Goal: Answer question/provide support: Share knowledge or assist other users

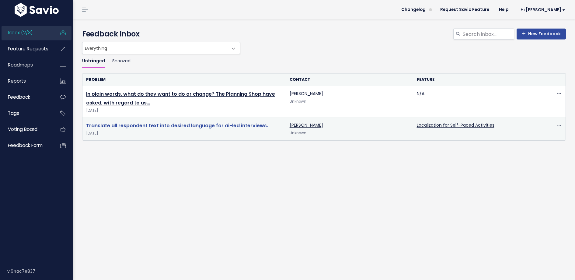
click at [169, 124] on link "Translate all respondent text into desired language for ai-led interviews." at bounding box center [177, 125] width 182 height 7
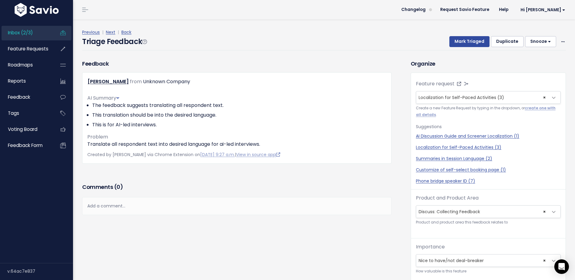
click at [191, 208] on div "Add a comment..." at bounding box center [236, 206] width 309 height 18
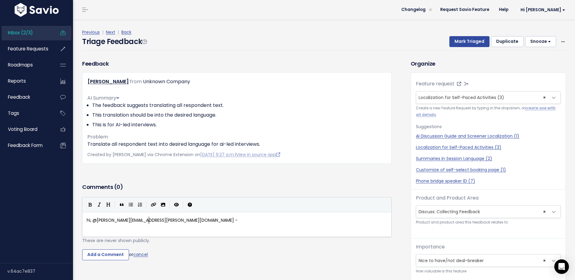
type textarea "hi, @[PERSON_NAME][EMAIL_ADDRESS][PERSON_NAME][DOMAIN_NAME] - we"
type textarea "we need a lot more infomration"
type textarea "rmation than this. I dont"
type textarea "t"
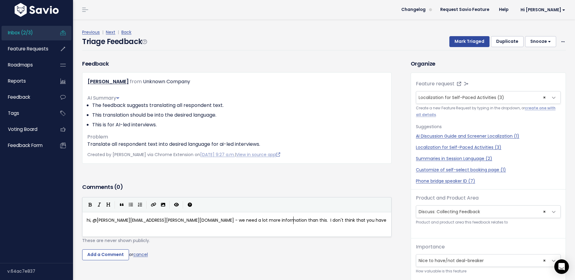
type textarea "'t think that you have an"
type textarea "the abiit"
type textarea "lity to"
click at [235, 221] on span "hi, @[PERSON_NAME][EMAIL_ADDRESS][PERSON_NAME][DOMAIN_NAME] - we need a lot mor…" at bounding box center [237, 225] width 301 height 14
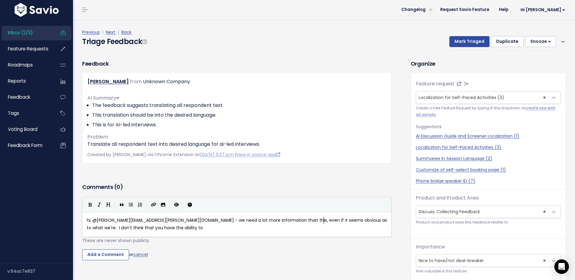
scroll to position [2, 91]
type textarea ", even if it seems obvious as to what we're t"
type textarea "theyre"
type textarea "'r"
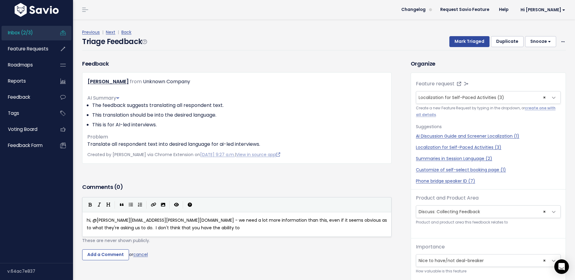
type textarea "e asking us to do"
type textarea "As a reminder, we use these to prioi"
type textarea "ritize furte"
type textarea "ure"
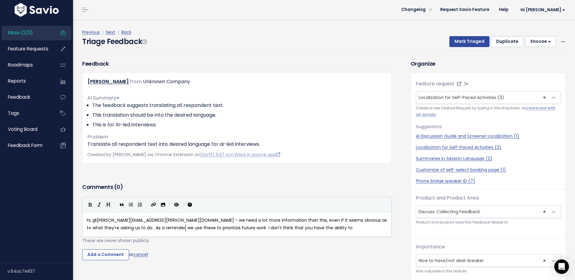
type textarea "ture work."
click at [293, 228] on pre "hi, @alex.evans@discuss.io - we need a lot more information than this, even if …" at bounding box center [236, 224] width 303 height 15
type textarea "edit your submission, but pelast"
type textarea "lease put all additional info it"
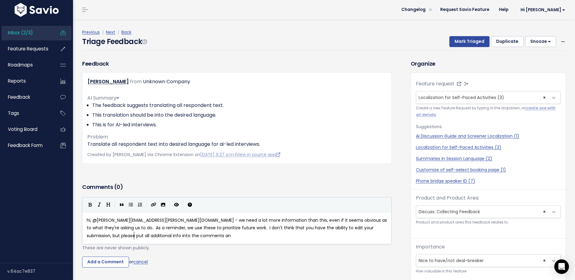
scroll to position [2, 50]
type textarea "nto the comments and I will update the feedback for you."
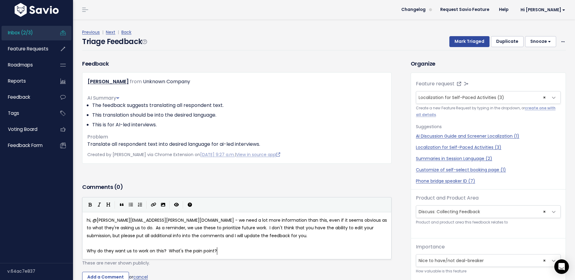
scroll to position [2, 133]
type textarea "Why do they want us to work on this? What's the pain point? Are there any worka…"
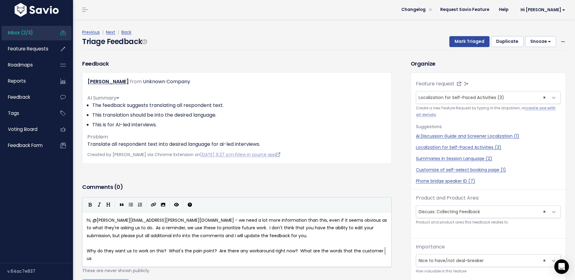
type textarea "What are the words that the customer uses"
type textarea "d to describe the issue"
type textarea "What are the words that the customer used to describe the issue"
drag, startPoint x: 346, startPoint y: 258, endPoint x: 297, endPoint y: 248, distance: 49.6
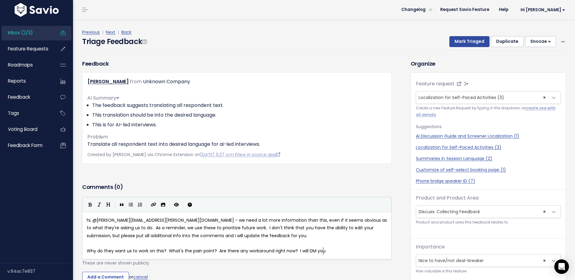
scroll to position [2, 26]
type textarea "I will DM you the feedback sum"
type textarea "bmission guide for more info"
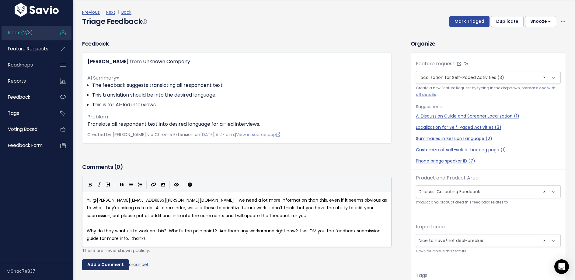
type textarea ". thanks."
click at [108, 266] on input "Add a Comment" at bounding box center [105, 265] width 47 height 11
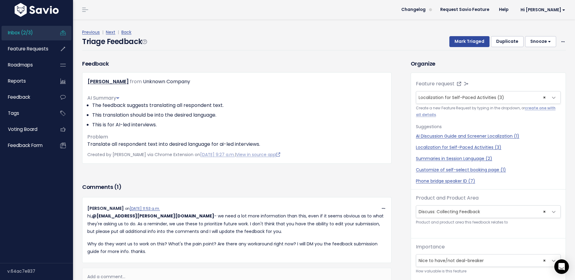
click at [546, 42] on button "Snooze" at bounding box center [540, 41] width 31 height 11
click at [537, 57] on button "1 day" at bounding box center [543, 56] width 44 height 12
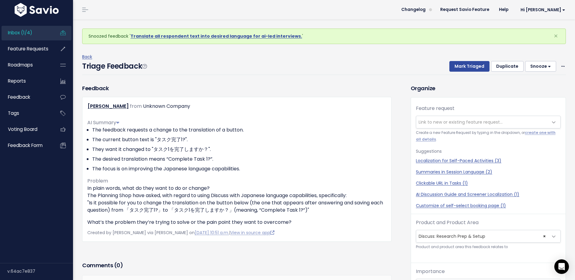
click at [22, 30] on span "Inbox (1/4)" at bounding box center [20, 33] width 24 height 6
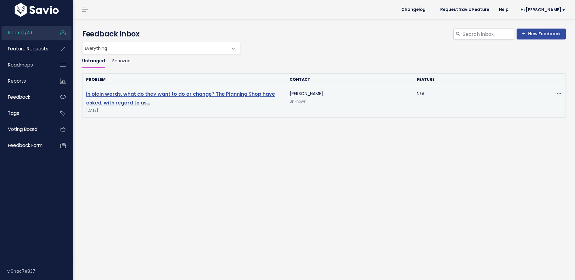
click at [149, 91] on link "In plain words, what do they want to do or change? The Planning Shop have asked…" at bounding box center [180, 99] width 189 height 16
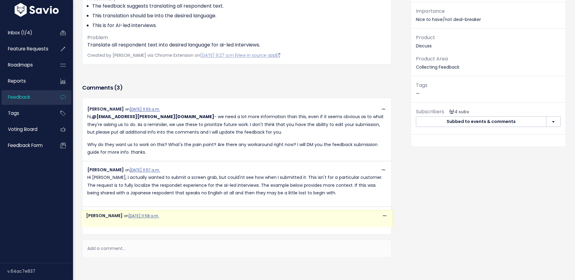
scroll to position [367, 0]
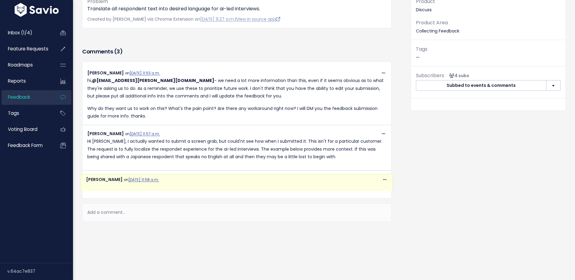
click at [174, 219] on div "Add a comment..." at bounding box center [236, 213] width 309 height 18
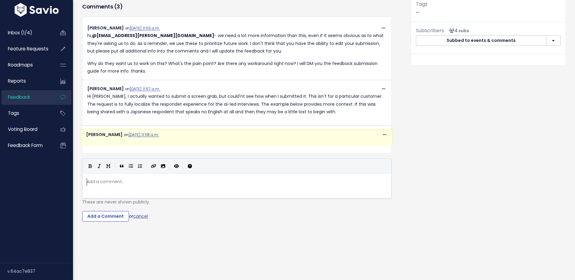
scroll to position [2, 0]
click at [174, 171] on button "Toggle Preview" at bounding box center [176, 166] width 9 height 9
click at [178, 174] on div "| | | |" at bounding box center [236, 166] width 309 height 15
click at [178, 171] on button "Toggle Preview" at bounding box center [176, 166] width 9 height 9
click at [178, 186] on pre "​" at bounding box center [236, 182] width 303 height 8
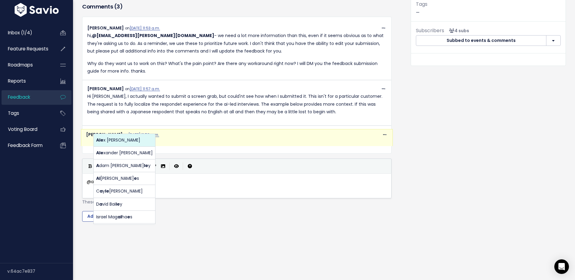
scroll to position [2, 12]
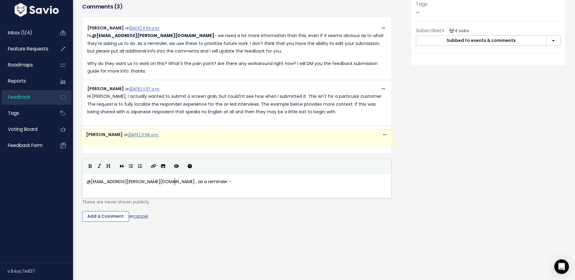
type textarea "@alex.evans@discuss.io , as a reminder - the"
type textarea "Savio is only used when a specifica"
type textarea "customer asks for a feature request. if"
type textarea "If this isn't the case, then I will document them"
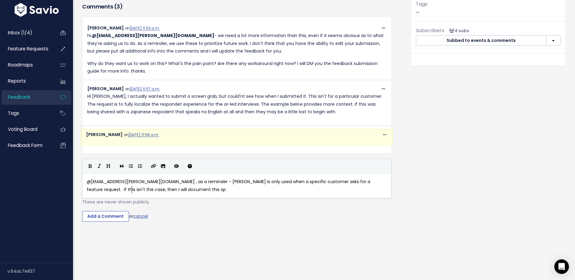
type textarea "is spea"
type textarea "eparately. These"
type textarea "types of requests then are just for the product connect cn"
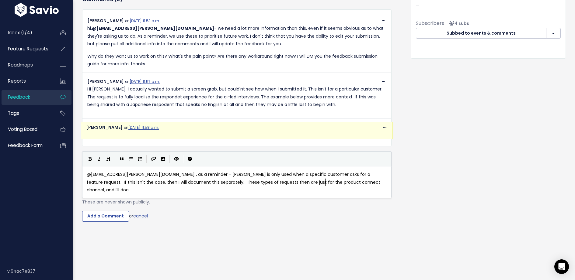
type textarea "hannel, and I'll docum"
type textarea ","
type textarea ". Please confirm understanding, and then I'll delete the"
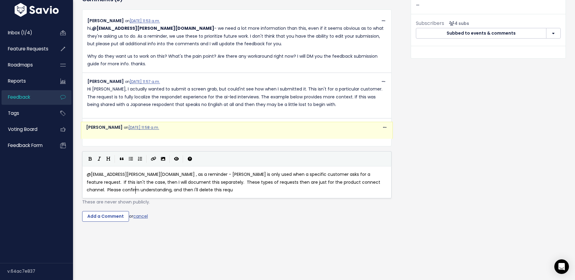
scroll to position [2, 21]
type textarea "is request."
click at [320, 193] on span "@alex.evans@discuss.io , as a reminder - Savio is only used when a specific cus…" at bounding box center [234, 182] width 295 height 21
type textarea "request"
type textarea "or enhancement"
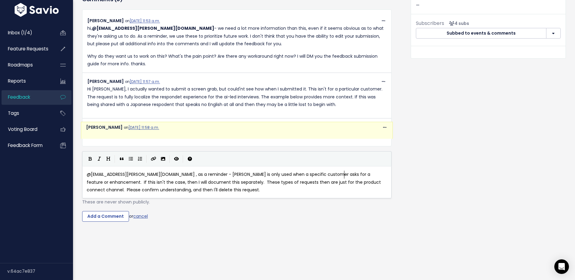
scroll to position [2, 37]
click at [326, 193] on span "@alex.evans@discuss.io , as a reminder - Savio is only used when a specific cus…" at bounding box center [234, 182] width 295 height 21
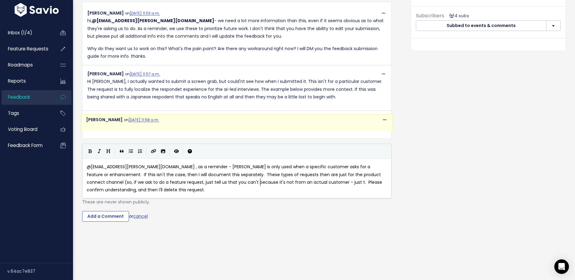
type textarea "(so, if we ask to do a feature request, just tell us that you can't because it'…"
type textarea "some internal feedback)"
click at [110, 222] on input "Add a Comment" at bounding box center [105, 216] width 47 height 11
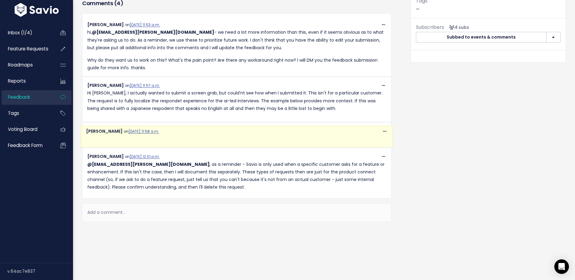
scroll to position [415, 0]
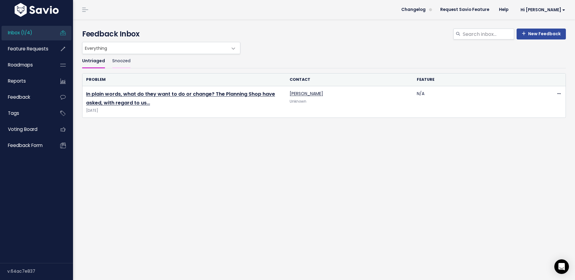
click at [118, 61] on link "Snoozed" at bounding box center [121, 61] width 18 height 14
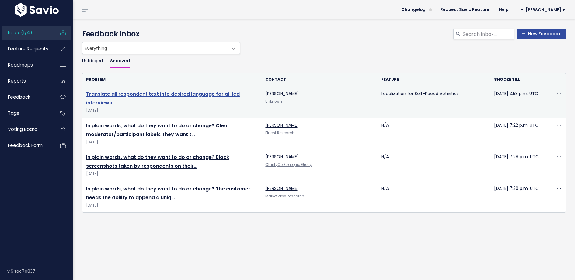
click at [195, 96] on link "Translate all respondent text into desired language for ai-led interviews." at bounding box center [163, 99] width 154 height 16
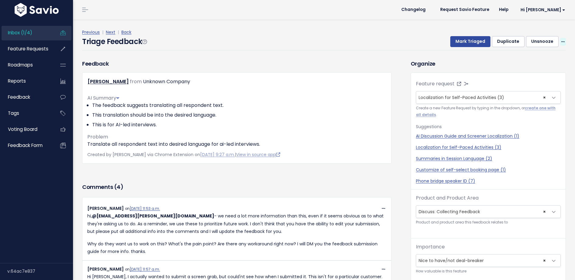
click at [563, 43] on icon at bounding box center [562, 42] width 3 height 4
click at [530, 70] on link "Delete" at bounding box center [539, 70] width 44 height 12
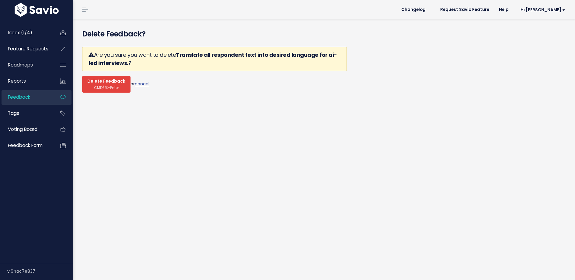
click at [109, 83] on span "Delete Feedback" at bounding box center [106, 81] width 38 height 5
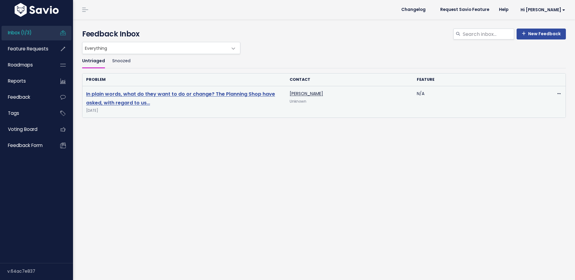
click at [151, 93] on link "In plain words, what do they want to do or change? The Planning Shop have asked…" at bounding box center [180, 99] width 189 height 16
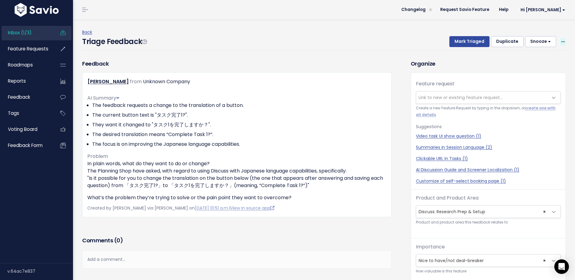
click at [562, 42] on icon at bounding box center [562, 42] width 3 height 4
click at [533, 57] on link "Edit" at bounding box center [539, 59] width 44 height 12
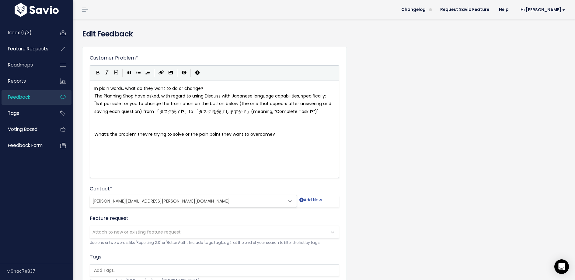
click at [211, 204] on span "[PERSON_NAME][EMAIL_ADDRESS][PERSON_NAME][DOMAIN_NAME]" at bounding box center [187, 201] width 194 height 12
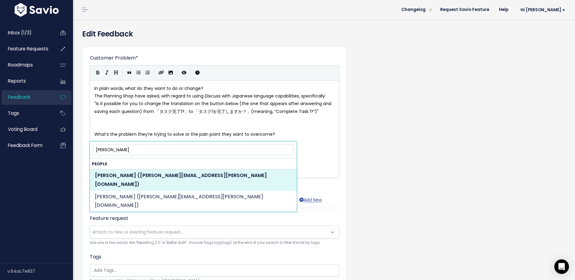
type input "[PERSON_NAME]"
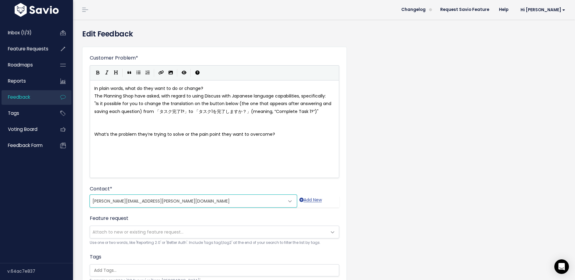
scroll to position [129, 0]
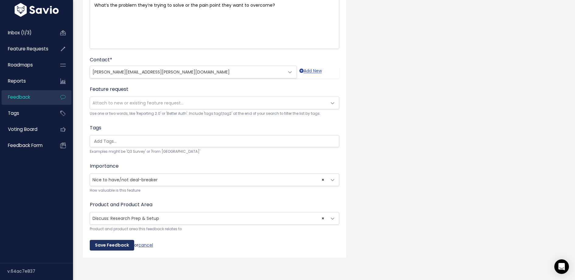
click at [120, 246] on input "Save Feedback" at bounding box center [112, 245] width 44 height 11
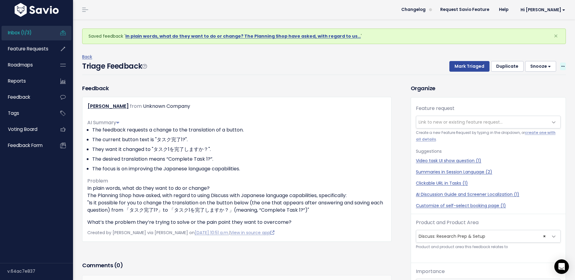
click at [562, 65] on icon at bounding box center [562, 67] width 3 height 4
click at [540, 80] on link "Edit" at bounding box center [539, 84] width 44 height 12
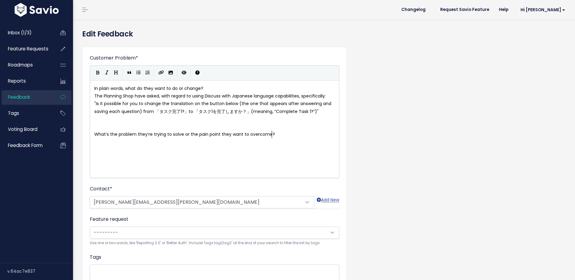
scroll to position [0, 0]
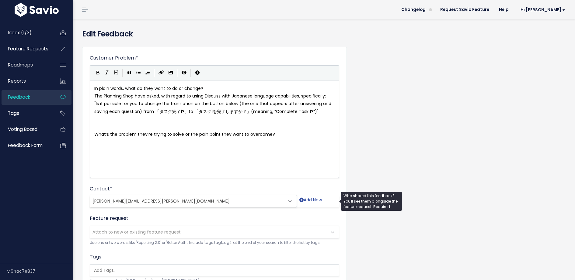
click at [186, 201] on span "courtney.hanusch@planningshopintl.com" at bounding box center [187, 201] width 194 height 12
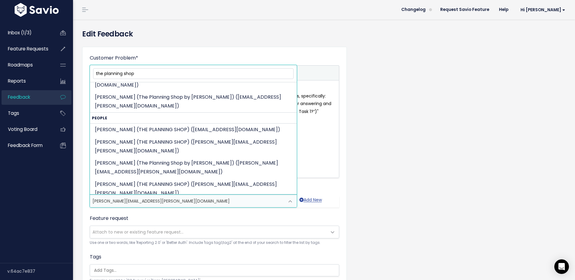
scroll to position [194, 0]
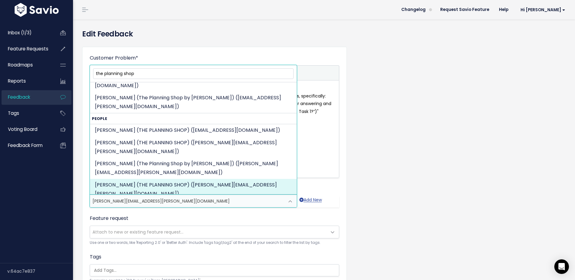
type input "the planning shop"
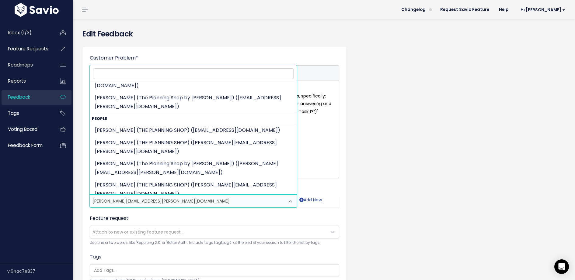
click at [357, 99] on div "Customer Problem * In plain words, what do they want to do or change? The Plann…" at bounding box center [324, 222] width 493 height 360
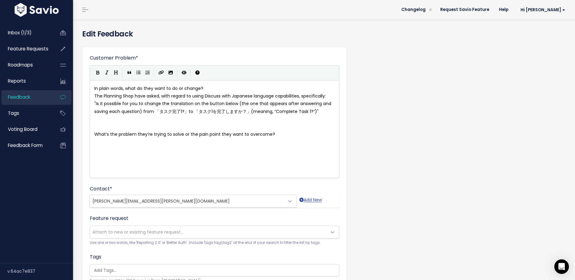
scroll to position [129, 0]
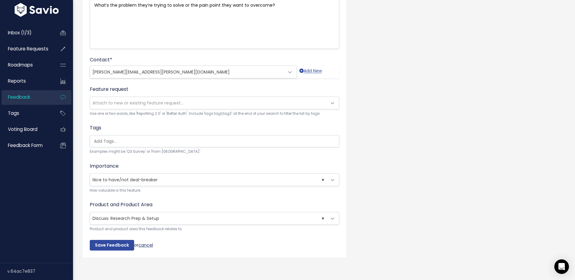
click at [146, 242] on link "cancel" at bounding box center [145, 245] width 15 height 6
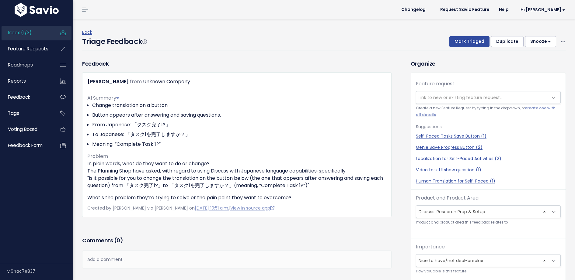
scroll to position [20, 0]
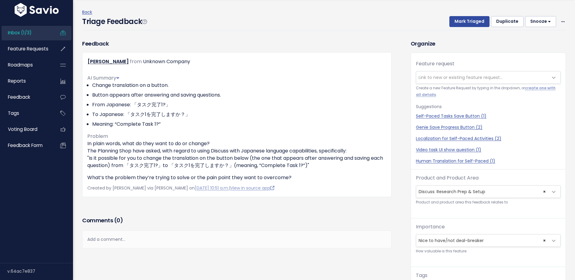
click at [153, 243] on div "Add a comment..." at bounding box center [236, 240] width 309 height 18
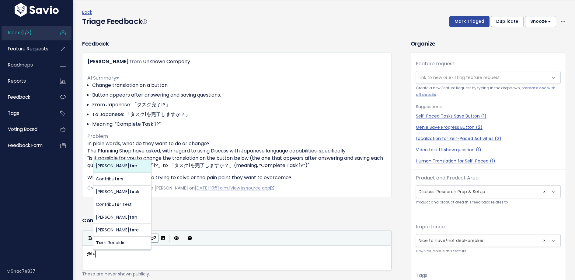
scroll to position [2, 12]
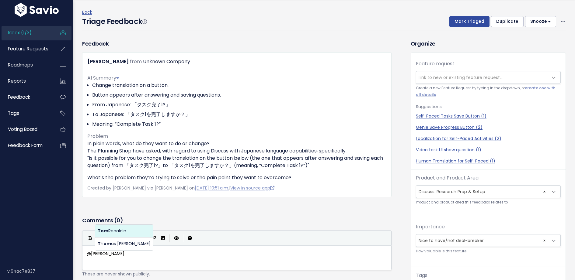
click at [119, 233] on body "Inbox (1/3) Feature Requests Roadmaps" at bounding box center [287, 194] width 575 height 388
type textarea "@[PERSON_NAME][EMAIL_ADDRESS][DOMAIN_NAME] i d"
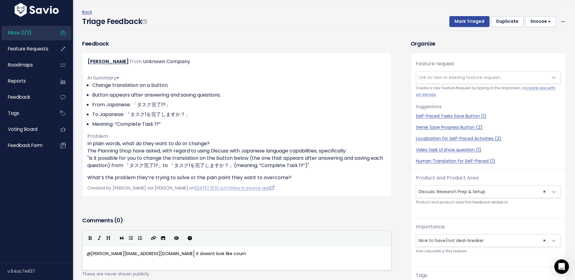
type textarea "t doesnt look like cournte"
type textarea "[PERSON_NAME]"
type textarea "[PERSON_NAME] is a contact at the Planning Shop. Can you add her?"
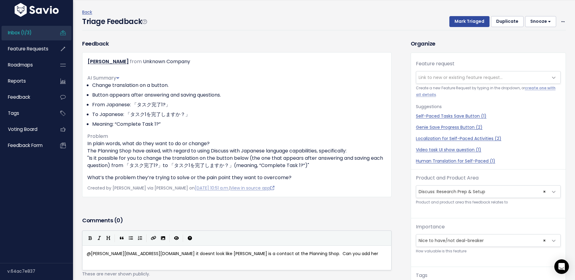
scroll to position [2, 131]
click at [256, 254] on span "@tom.recaldin@discuss.io it doesnt look like Courtney Hanusch is a contact at t…" at bounding box center [234, 254] width 294 height 6
type textarea "T"
click at [340, 255] on pre "@tom.recaldin@discuss.io it doesnt look like Courtney Hanusch is a contact at T…" at bounding box center [236, 254] width 303 height 8
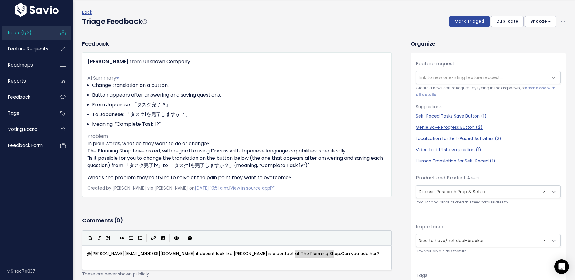
drag, startPoint x: 340, startPoint y: 255, endPoint x: 295, endPoint y: 255, distance: 44.7
type textarea "There is a contact for her, but it's not linked ot"
type textarea "t t"
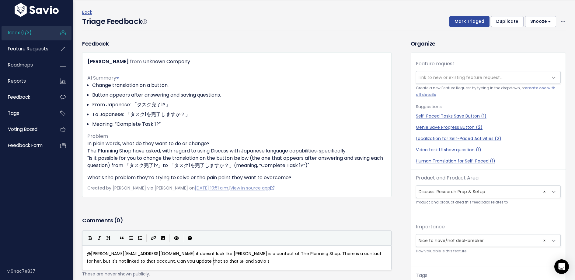
type textarea "o that account. Can you update that so that SF and Savio si"
type textarea "ynch"
type textarea "? Pleas"
type textarea "e confirm when dn"
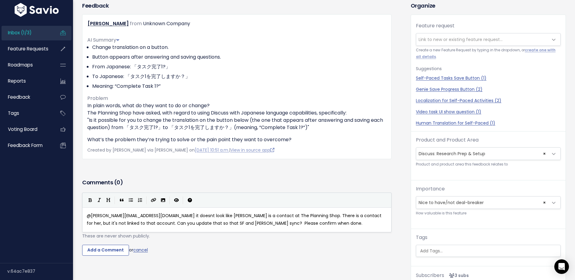
scroll to position [105, 0]
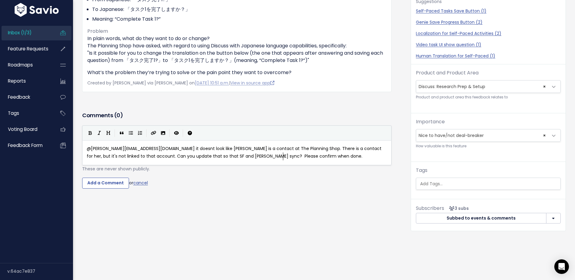
type textarea "one."
click at [116, 190] on div "Comments ( 0 ) Add a comment... @tom.recaldin@discuss.io it doesnt look like Co…" at bounding box center [237, 158] width 319 height 97
click at [116, 184] on input "Add a Comment" at bounding box center [105, 183] width 47 height 11
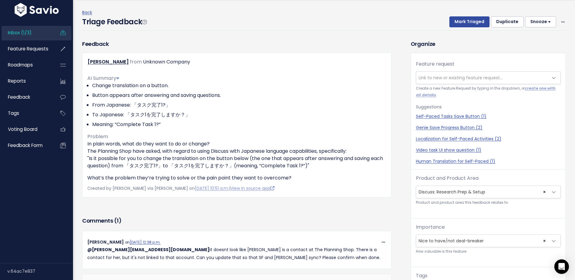
scroll to position [0, 0]
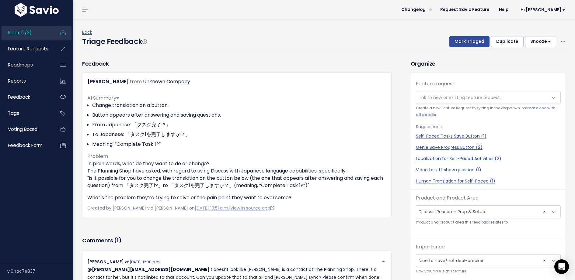
click at [549, 43] on button "Snooze" at bounding box center [540, 41] width 31 height 11
click at [534, 55] on button "1 day" at bounding box center [543, 56] width 44 height 12
